Goal: Task Accomplishment & Management: Manage account settings

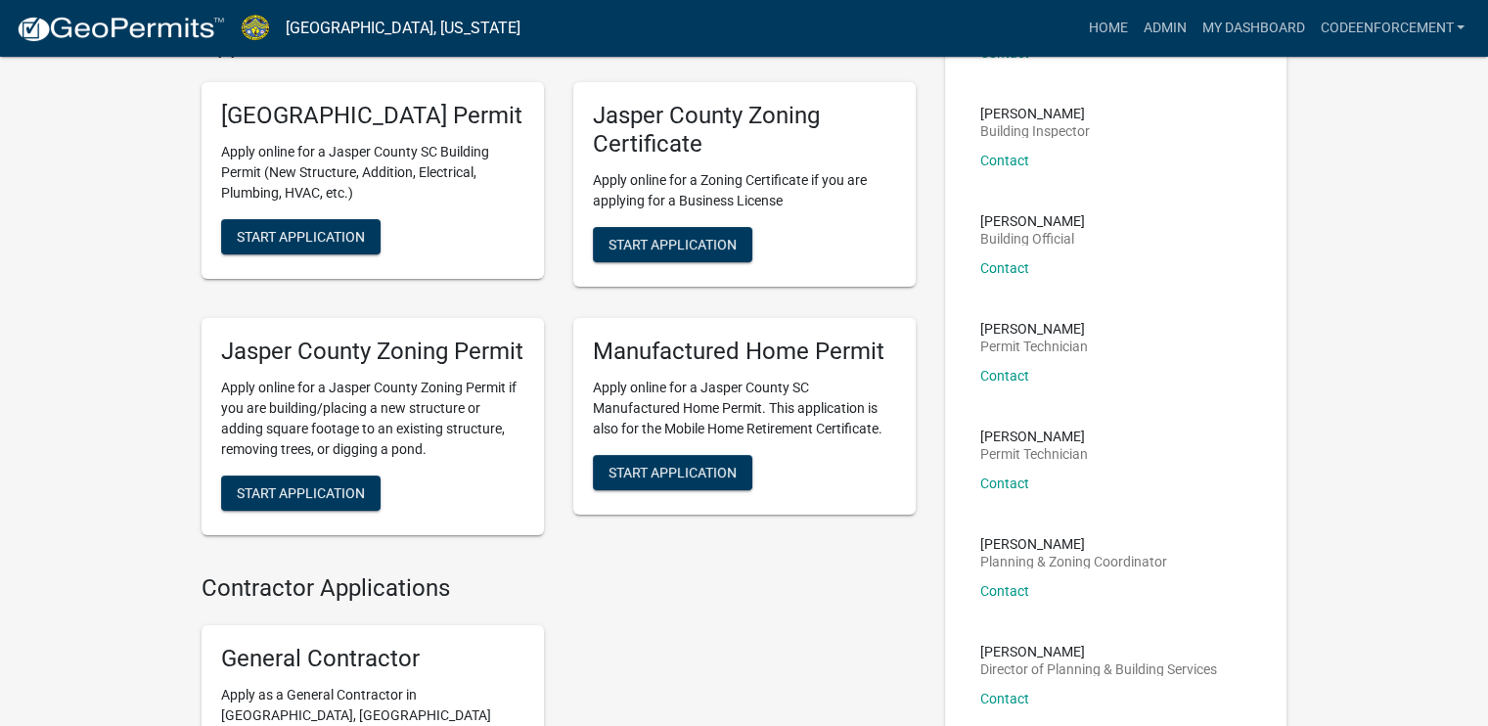
scroll to position [223, 0]
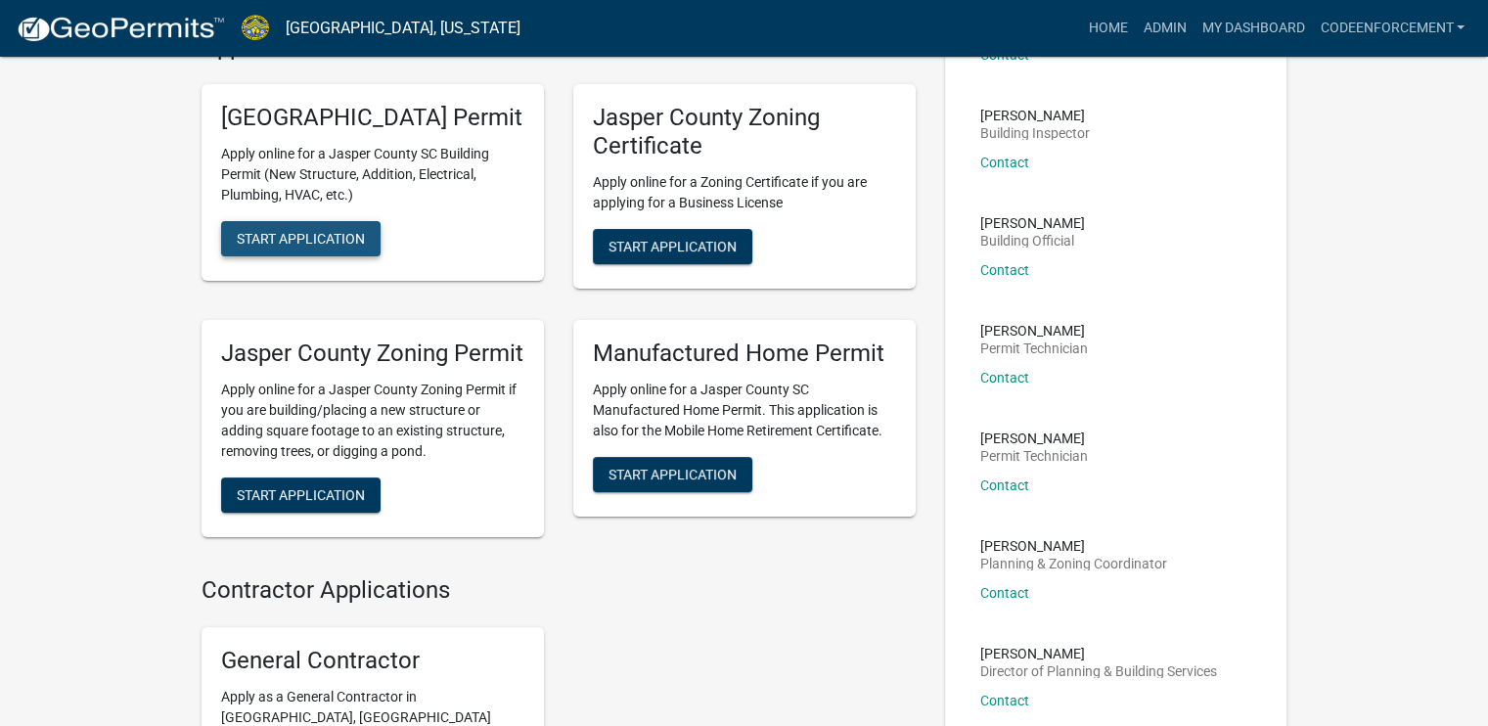
click at [352, 247] on span "Start Application" at bounding box center [301, 239] width 128 height 16
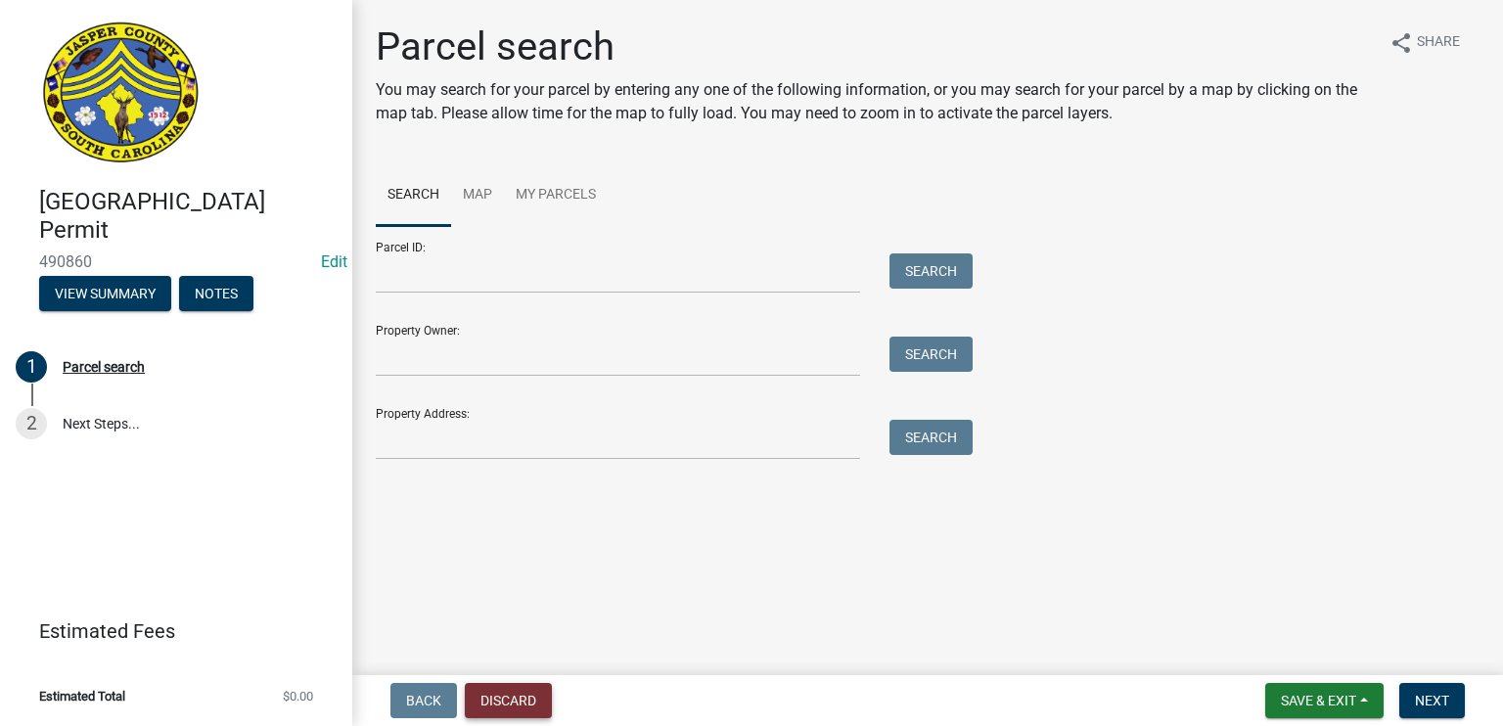
click at [536, 701] on button "Discard" at bounding box center [508, 700] width 87 height 35
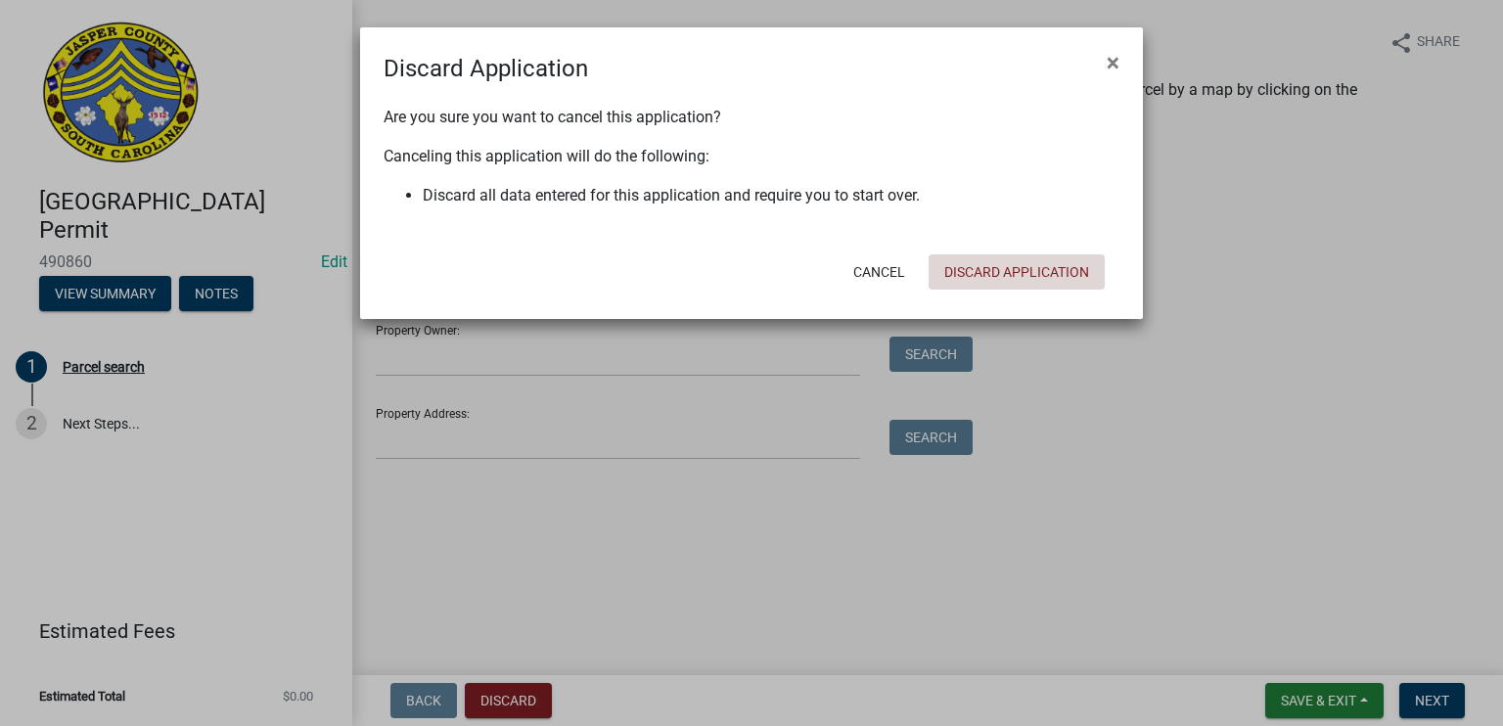
click at [1002, 272] on button "Discard Application" at bounding box center [1017, 271] width 176 height 35
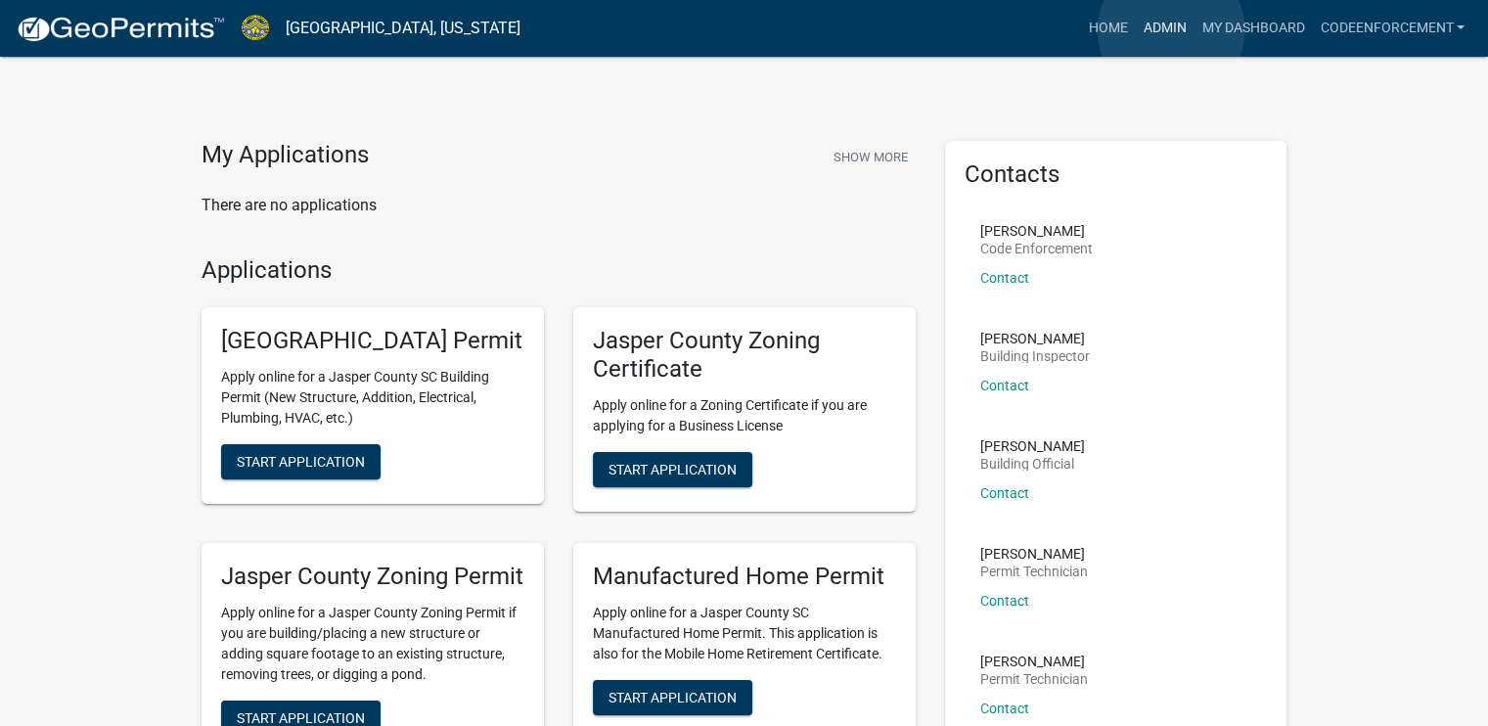
click at [1171, 30] on link "Admin" at bounding box center [1164, 28] width 59 height 37
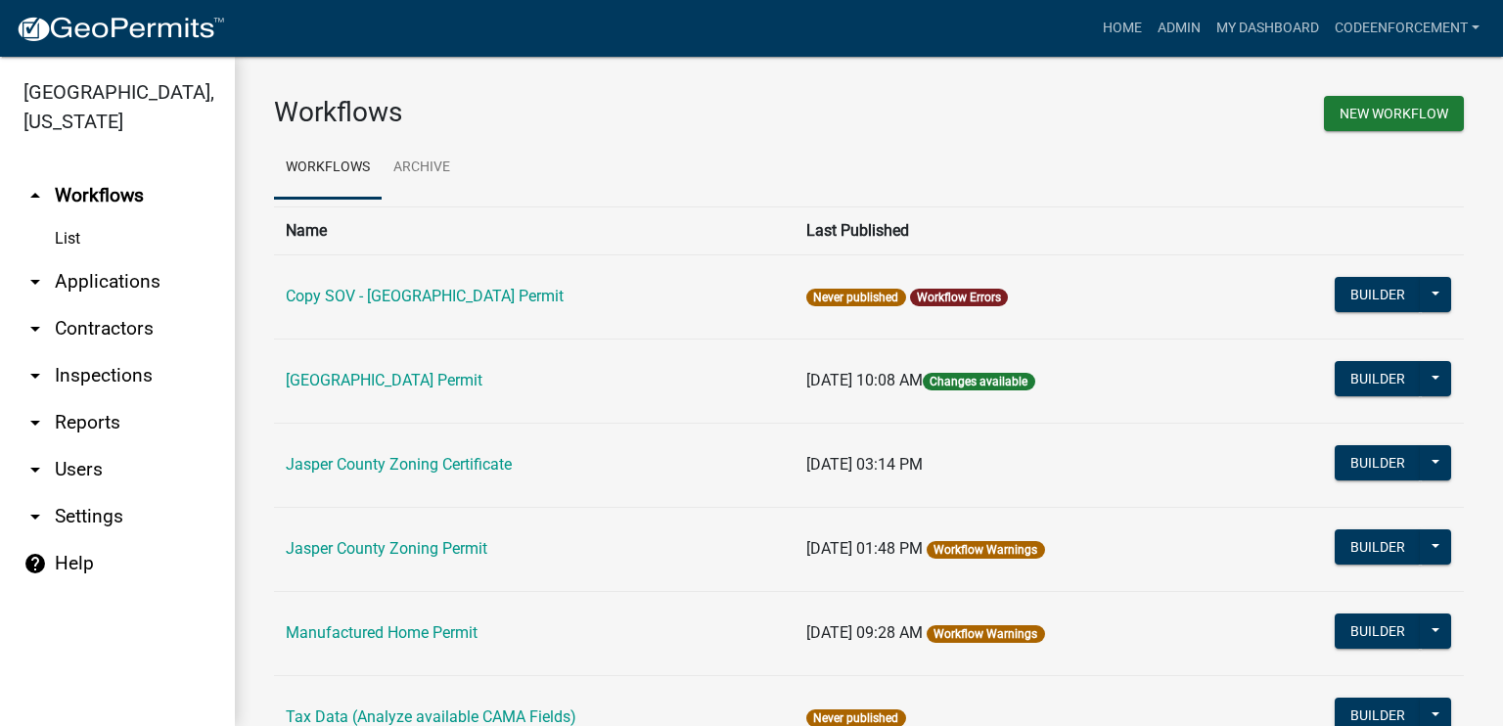
click at [39, 286] on icon "arrow_drop_down" at bounding box center [34, 281] width 23 height 23
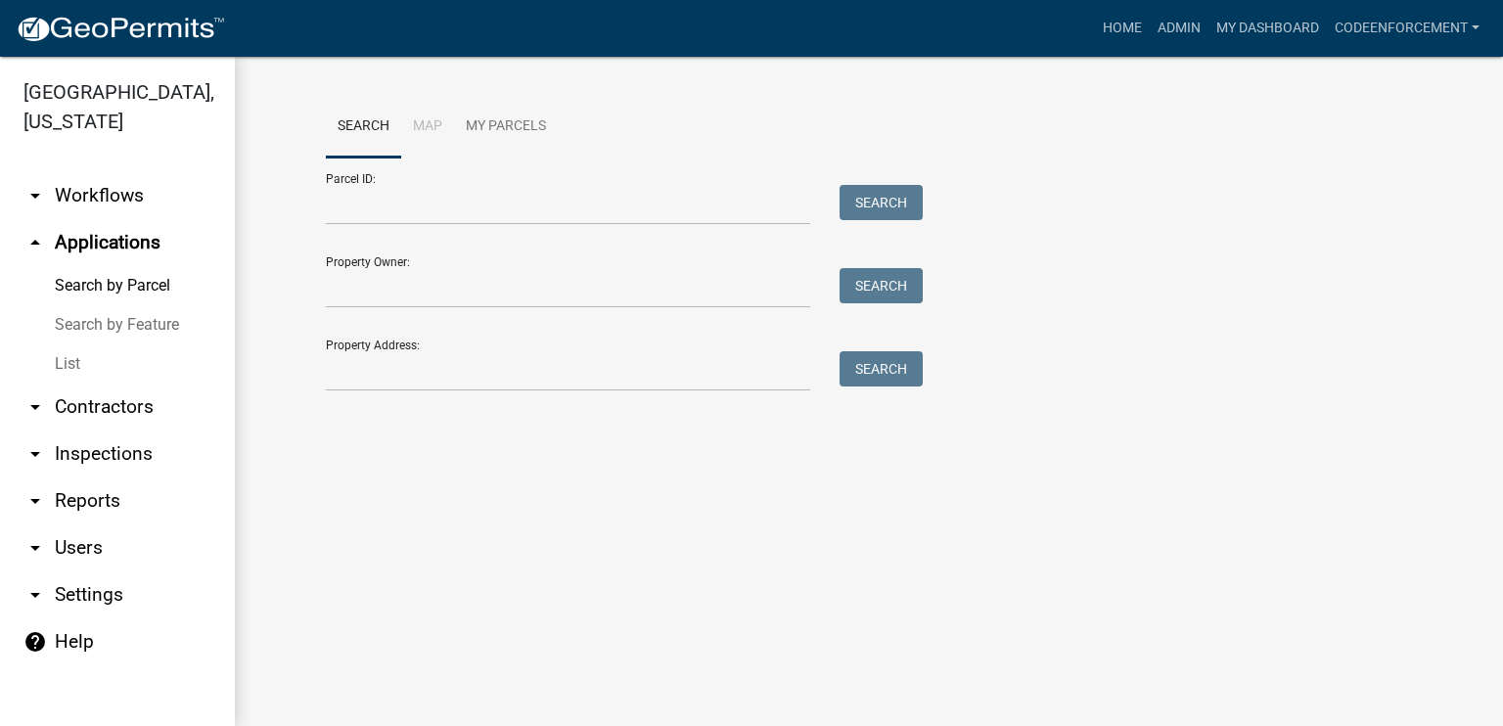
click at [68, 363] on link "List" at bounding box center [117, 363] width 235 height 39
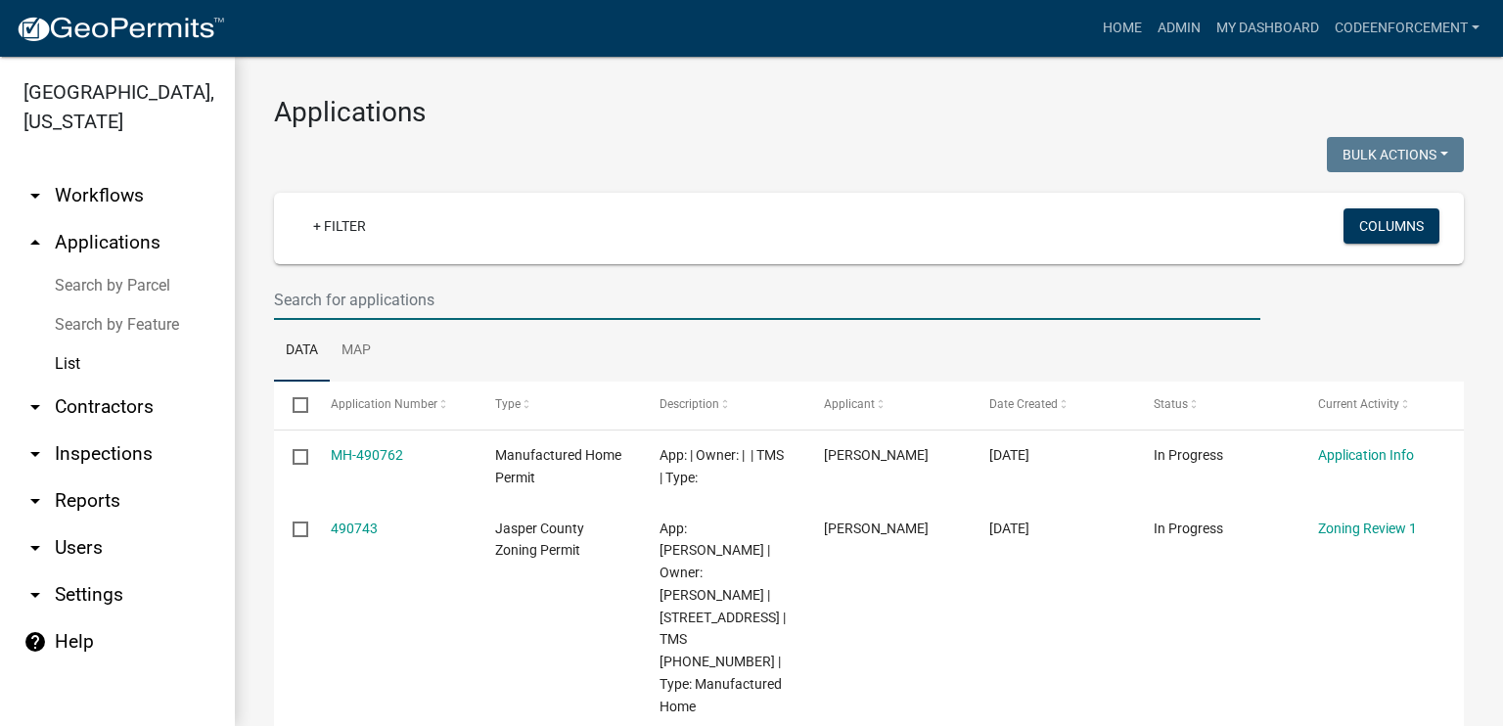
click at [355, 292] on input "text" at bounding box center [767, 300] width 986 height 40
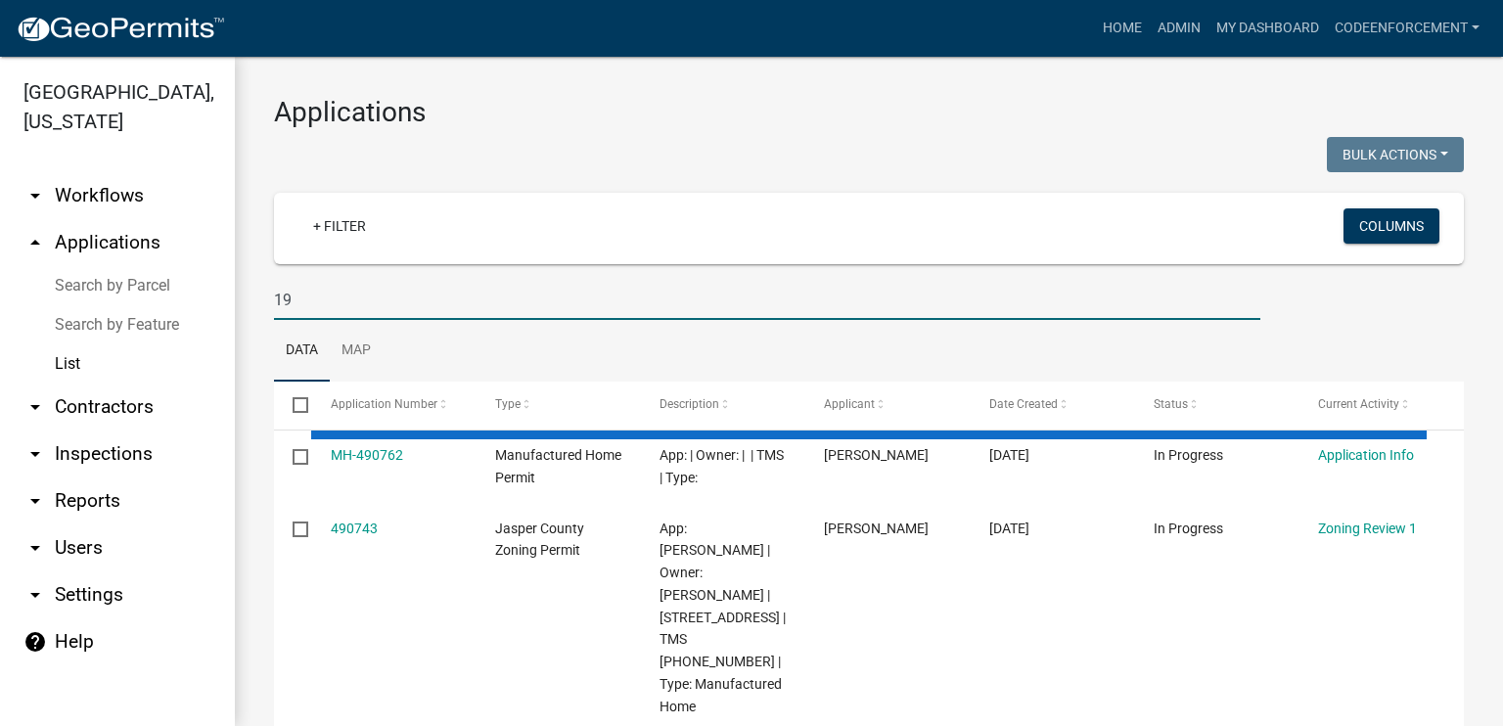
type input "1"
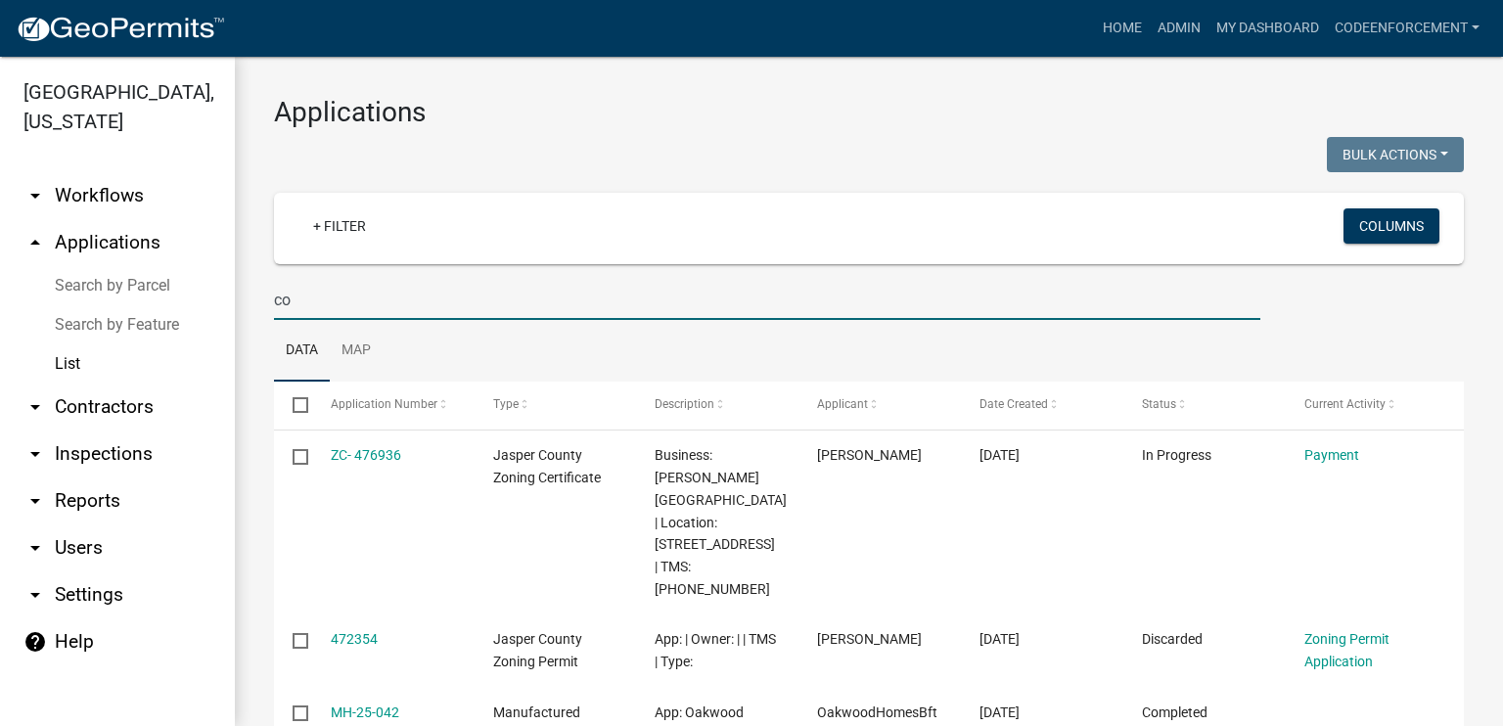
type input "c"
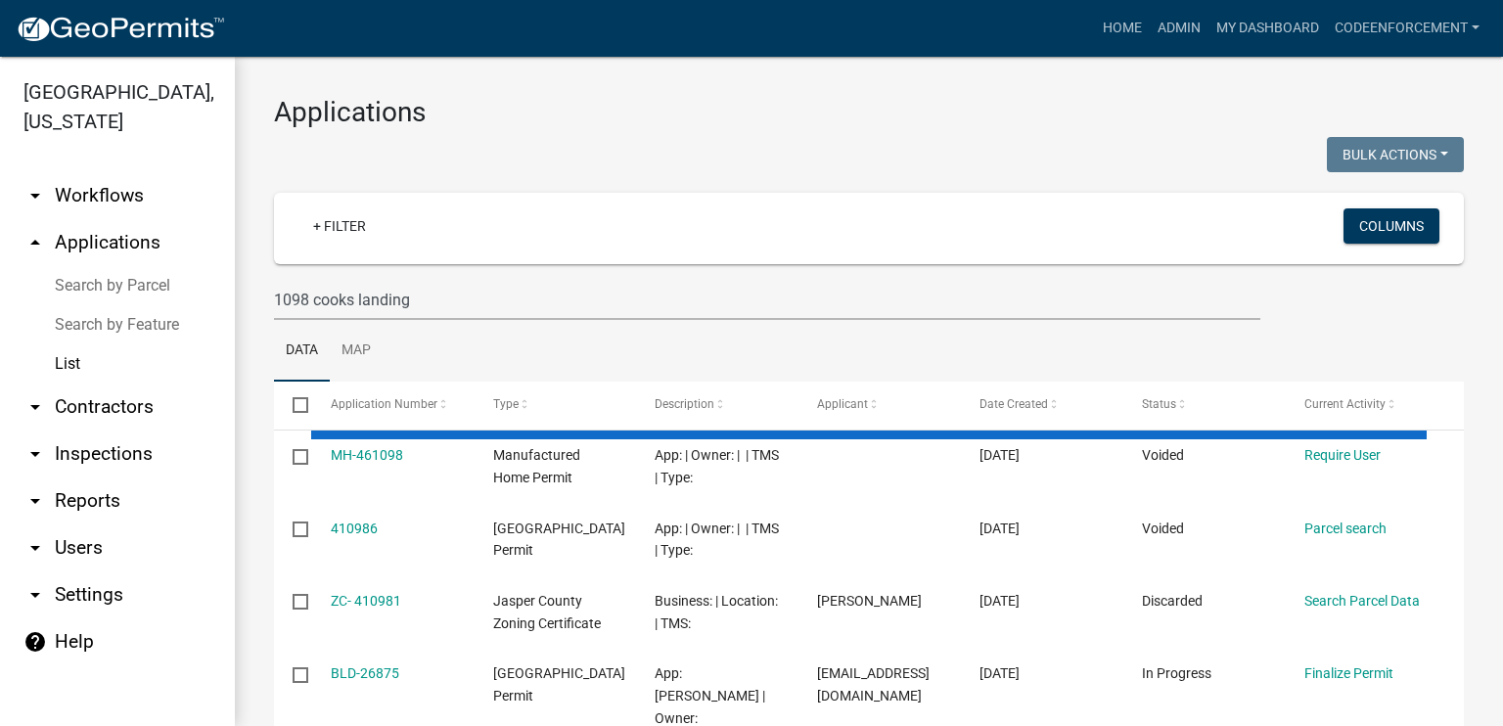
click at [583, 359] on ul "Data Map" at bounding box center [869, 351] width 1190 height 62
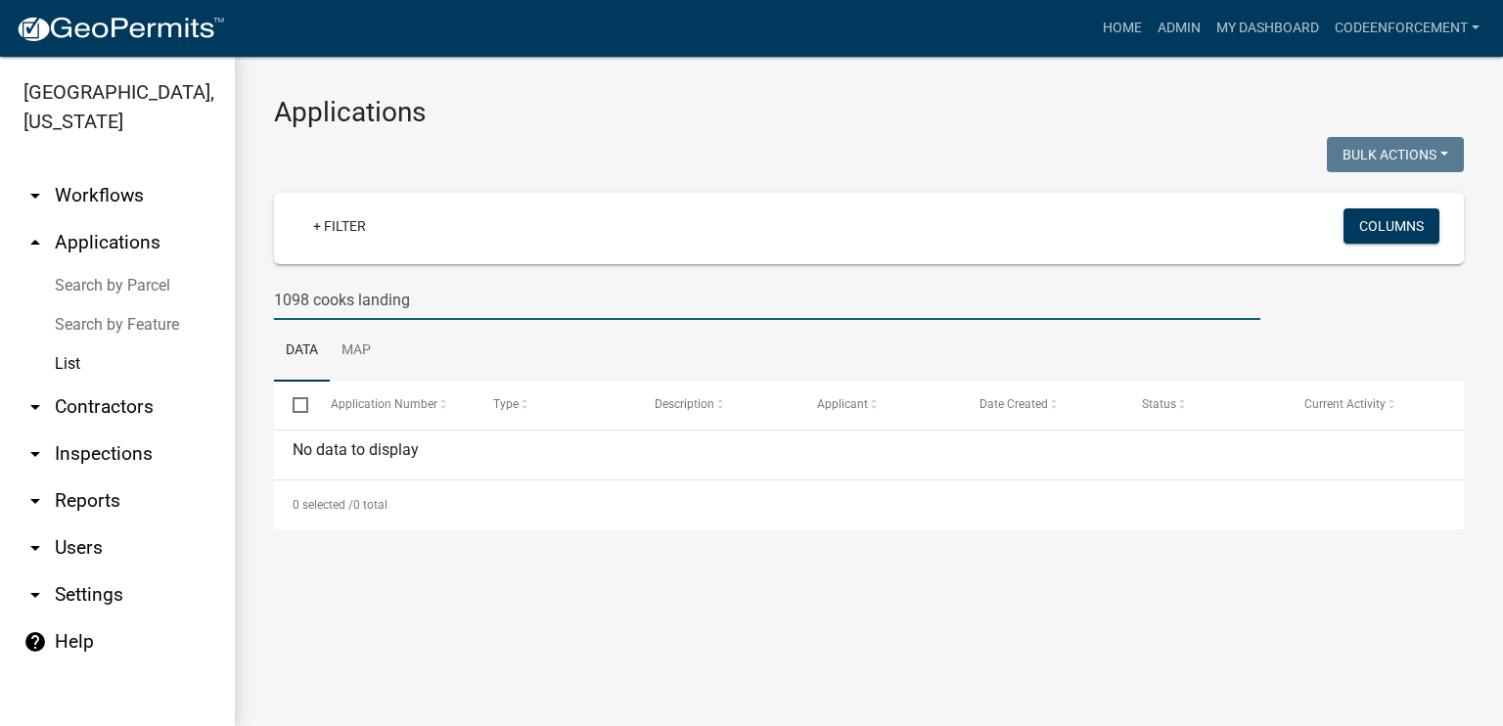
click at [431, 299] on input "1098 cooks landing" at bounding box center [767, 300] width 986 height 40
type input "1098 cooks"
